Goal: Check status: Check status

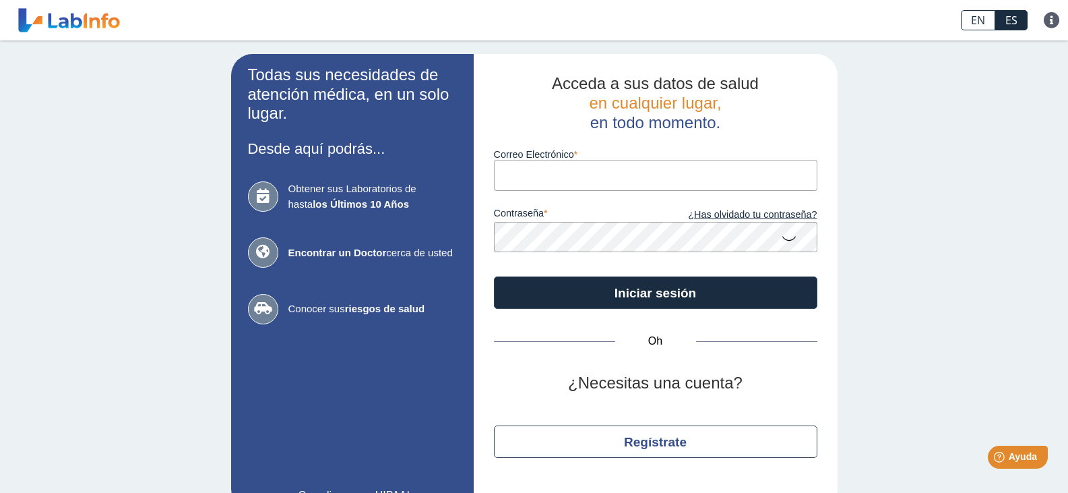
click at [648, 173] on input "Correo Electrónico" at bounding box center [656, 175] width 324 height 30
type input "[EMAIL_ADDRESS][DOMAIN_NAME]"
click at [494, 276] on button "Iniciar sesión" at bounding box center [656, 292] width 324 height 32
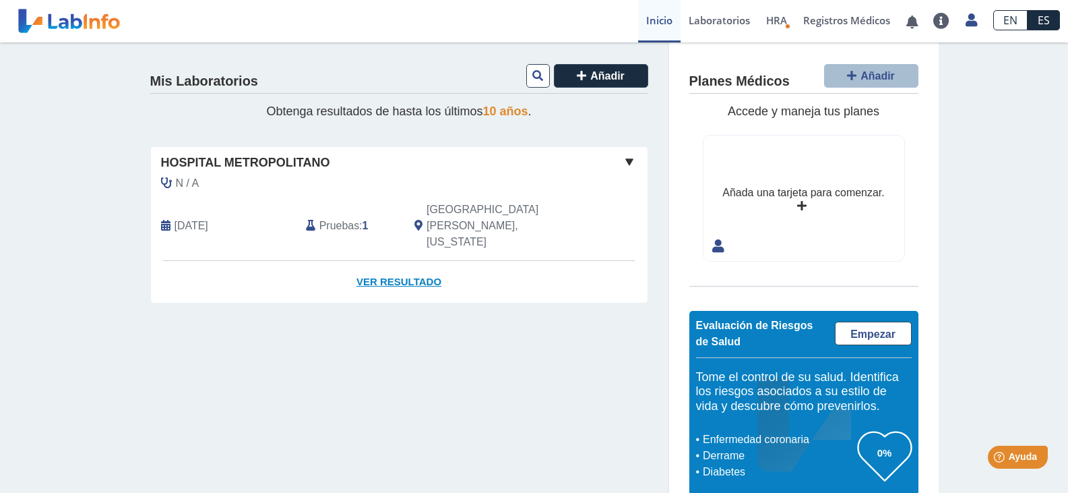
click at [403, 276] on font "Ver resultado" at bounding box center [399, 281] width 85 height 11
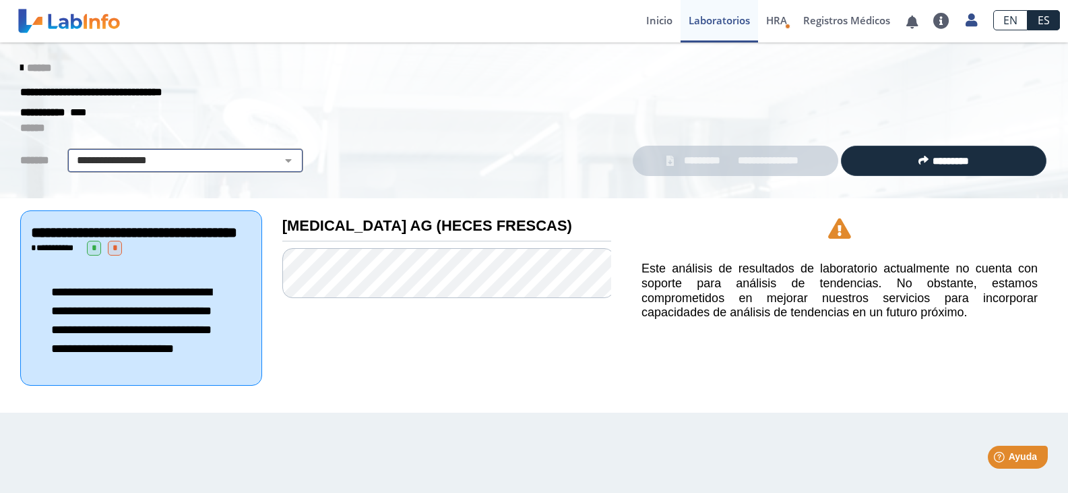
click at [284, 158] on select "**********" at bounding box center [185, 160] width 228 height 16
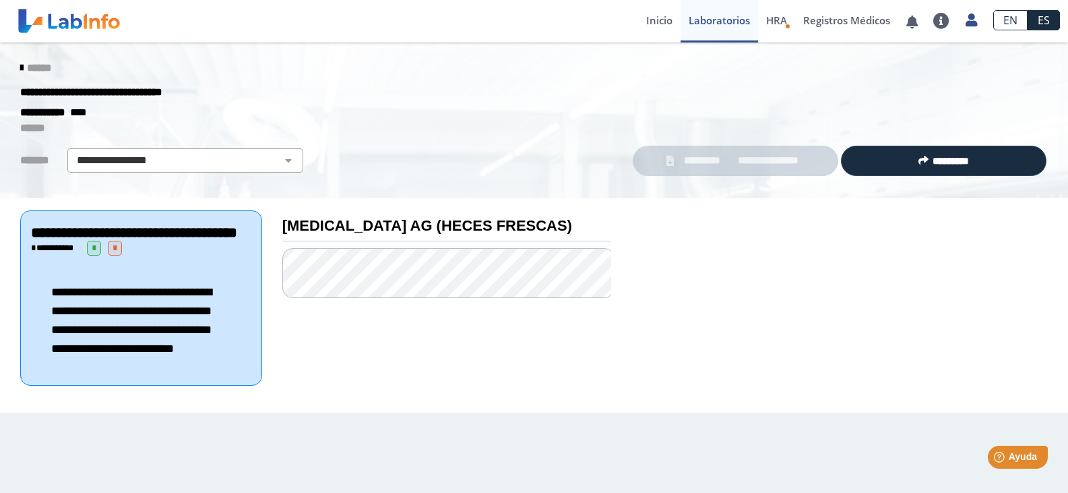
click at [738, 158] on font "**********" at bounding box center [768, 160] width 61 height 10
click at [716, 19] on font "Laboratorios" at bounding box center [719, 19] width 61 height 13
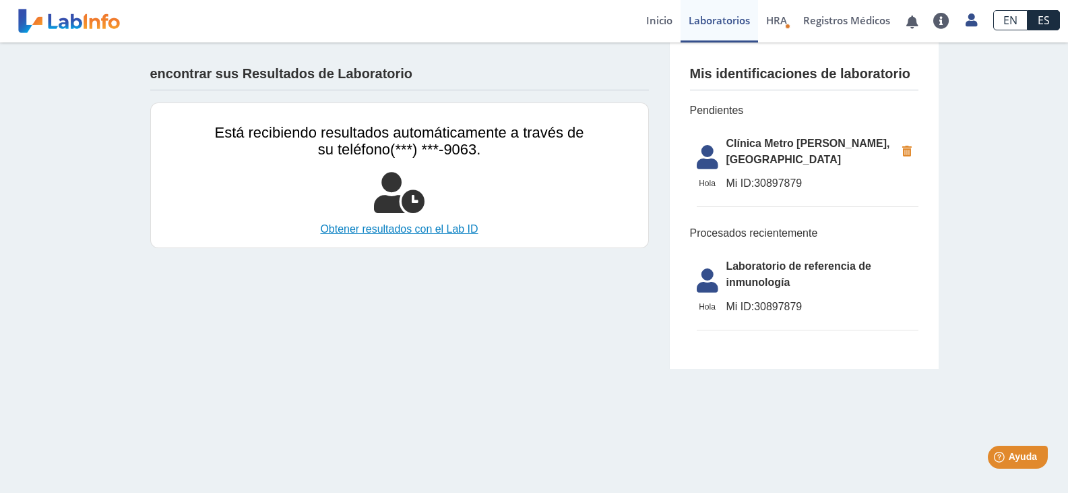
click at [423, 229] on font "Obtener resultados con el Lab ID" at bounding box center [399, 228] width 158 height 11
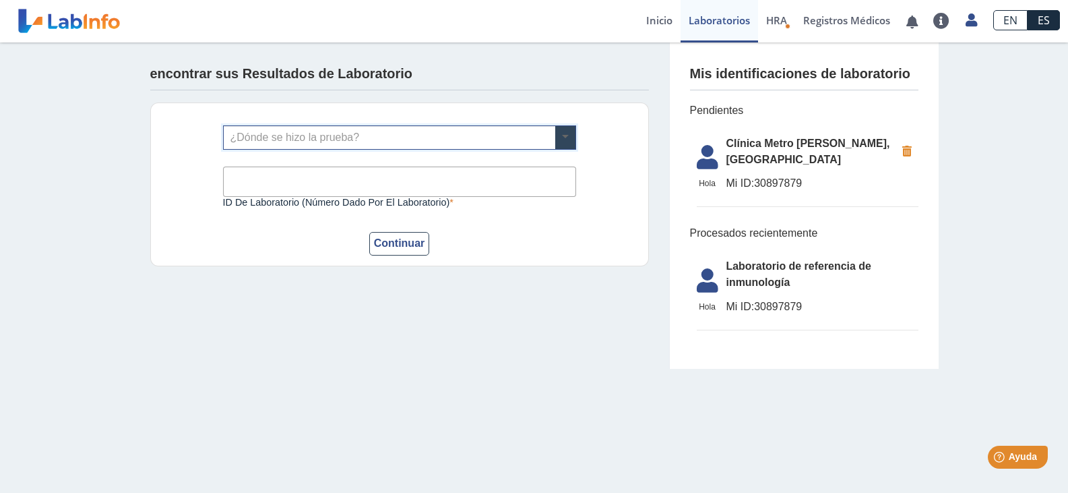
click at [567, 130] on span at bounding box center [565, 137] width 20 height 23
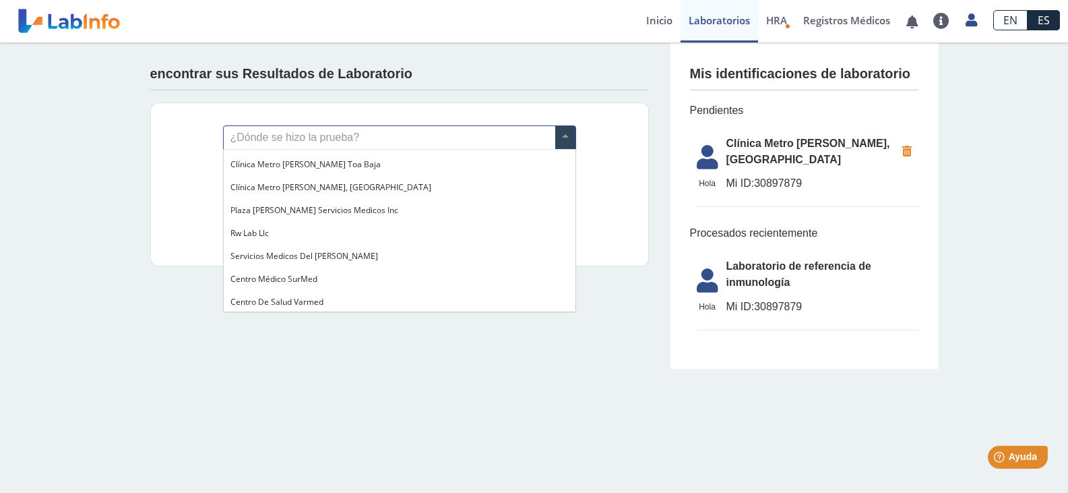
scroll to position [1099, 0]
click at [319, 186] on font "Clínica Metro [PERSON_NAME], [GEOGRAPHIC_DATA]" at bounding box center [330, 184] width 201 height 11
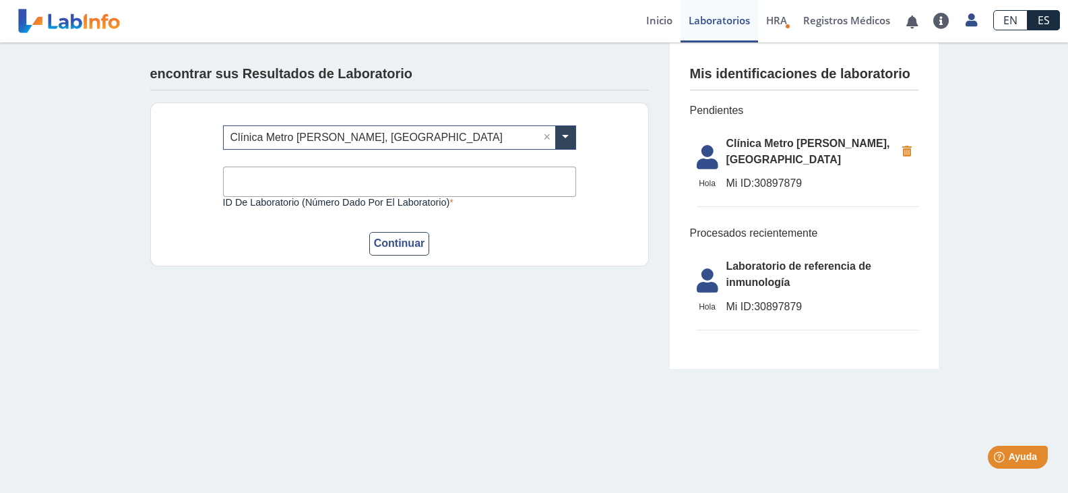
paste input "30897879"
type input "30897879"
click at [389, 239] on font "Continuar" at bounding box center [399, 242] width 51 height 11
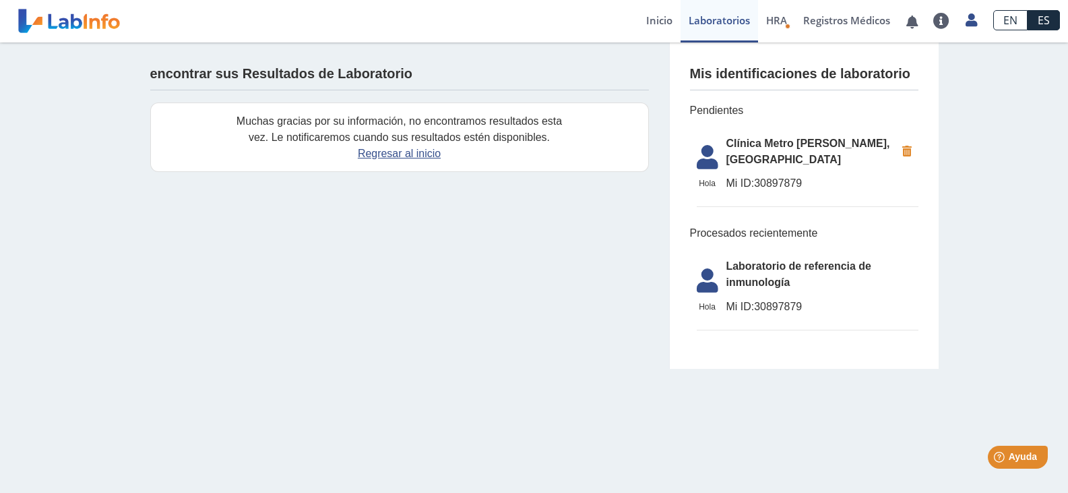
click at [1043, 16] on font "ES" at bounding box center [1044, 20] width 12 height 15
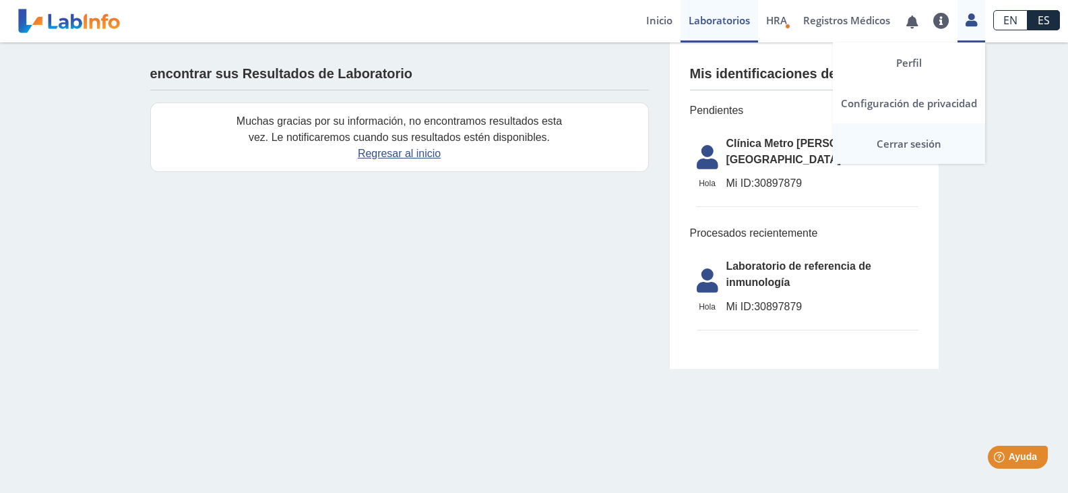
click at [931, 144] on font "Cerrar sesión" at bounding box center [909, 143] width 65 height 13
